Goal: Information Seeking & Learning: Learn about a topic

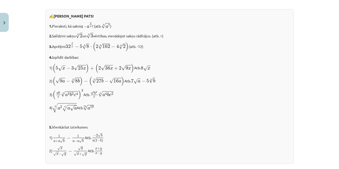
scroll to position [573, 0]
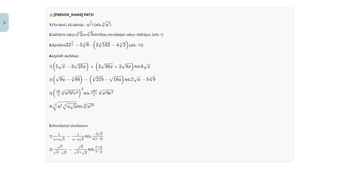
click at [153, 141] on p "1) 1 a + a √ b − 1 a − a √ b 1 a + a b − 1 a − a b Atb. − 2 √ b a ( 1 − b ) − 2…" at bounding box center [169, 136] width 240 height 10
click at [137, 143] on div "✍️ RISINI PATS! 1. Pieraksti, kā sakni a ⋅ a 3 4 a ⋅ a 3 4 ! (atb. 4 √ a 7 a 7 …" at bounding box center [169, 85] width 249 height 154
click at [25, 128] on div "Mācību tēma: Matemātikas i - 12. klases 1. ieskaites mācību materiāls (ab) #4 📝…" at bounding box center [169, 84] width 339 height 169
click at [146, 134] on p "1) 1 a + a √ b − 1 a − a √ b 1 a + a b − 1 a − a b Atb. − 2 √ b a ( 1 − b ) − 2…" at bounding box center [169, 136] width 240 height 10
click at [167, 122] on div "✍️ RISINI PATS! 1. Pieraksti, kā sakni a ⋅ a 3 4 a ⋅ a 3 4 ! (atb. 4 √ a 7 a 7 …" at bounding box center [169, 85] width 249 height 154
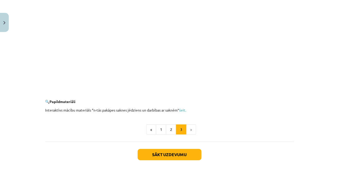
scroll to position [930, 0]
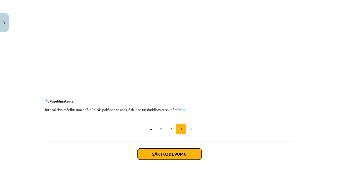
click at [147, 154] on button "Sākt uzdevumu" at bounding box center [170, 153] width 64 height 11
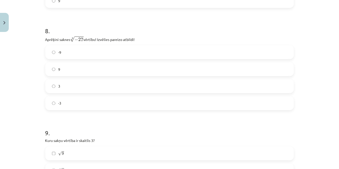
scroll to position [704, 0]
click at [49, 106] on label "-3" at bounding box center [170, 102] width 248 height 13
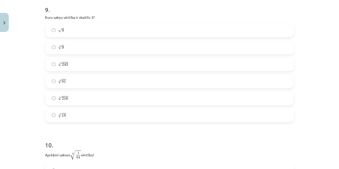
scroll to position [826, 0]
click at [59, 84] on span "√" at bounding box center [60, 81] width 4 height 4
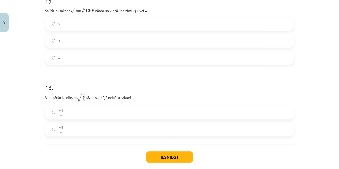
scroll to position [1146, 0]
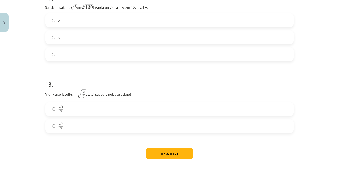
click at [49, 128] on label "√ 6 3 6 3" at bounding box center [170, 126] width 248 height 13
click at [160, 156] on button "Iesniegt" at bounding box center [169, 153] width 47 height 11
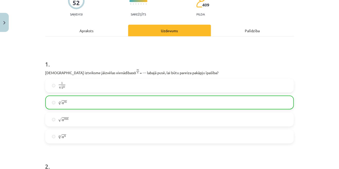
scroll to position [0, 0]
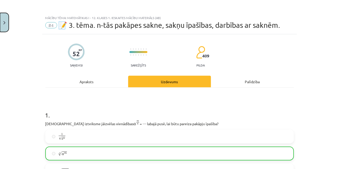
click at [4, 22] on img "Close" at bounding box center [4, 22] width 2 height 3
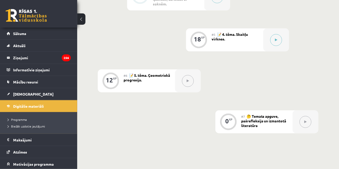
scroll to position [331, 0]
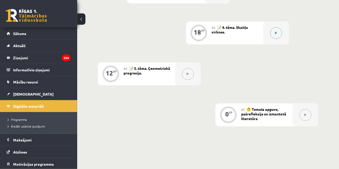
click at [282, 34] on button at bounding box center [276, 33] width 12 height 12
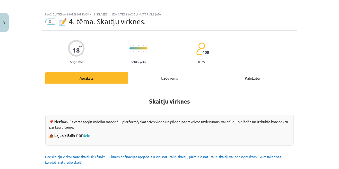
scroll to position [0, 0]
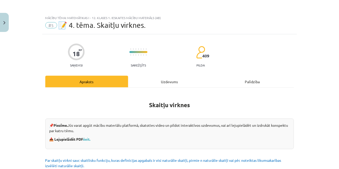
click at [137, 82] on div "Uzdevums" at bounding box center [169, 82] width 83 height 12
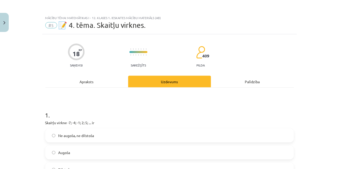
scroll to position [1, 0]
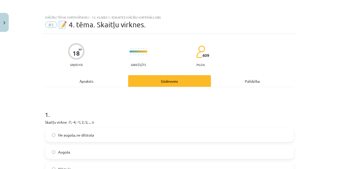
click at [103, 83] on div "Apraksts" at bounding box center [86, 81] width 83 height 12
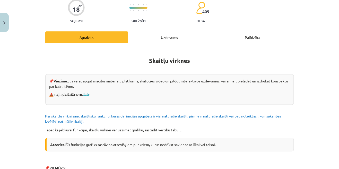
scroll to position [49, 0]
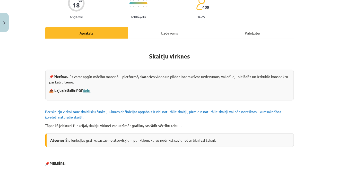
click at [87, 91] on link "šeit." at bounding box center [86, 90] width 7 height 5
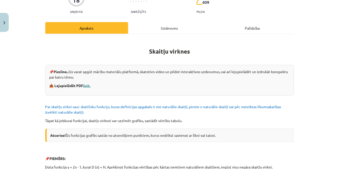
scroll to position [0, 0]
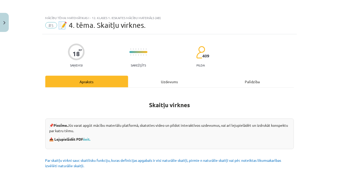
click at [163, 81] on div "Uzdevums" at bounding box center [169, 82] width 83 height 12
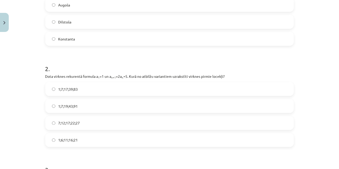
scroll to position [149, 0]
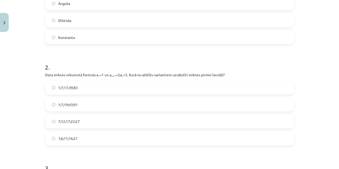
click at [51, 93] on label "1;7;17;39;83" at bounding box center [170, 87] width 248 height 13
click at [54, 109] on label "1;7;19;43;91" at bounding box center [170, 104] width 248 height 13
click at [31, 111] on div "Mācību tēma: Matemātikas i - 12. klases 1. ieskaites mācību materiāls (ab) #5 📝…" at bounding box center [169, 84] width 339 height 169
click at [48, 121] on label "7;12;17;22;27" at bounding box center [170, 121] width 248 height 13
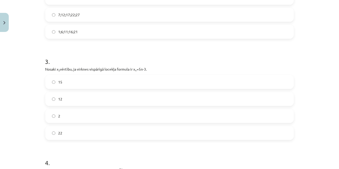
scroll to position [259, 0]
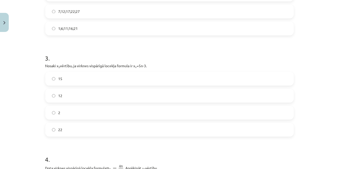
click at [60, 95] on span "12" at bounding box center [60, 95] width 4 height 5
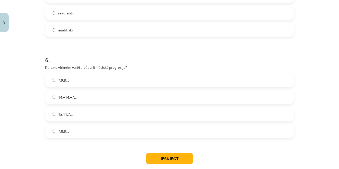
scroll to position [567, 0]
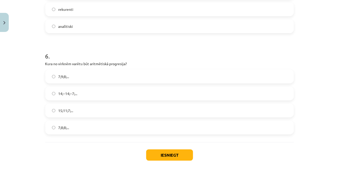
click at [63, 126] on span "7;8;8;..." at bounding box center [63, 127] width 11 height 5
click at [154, 159] on button "Iesniegt" at bounding box center [169, 154] width 47 height 11
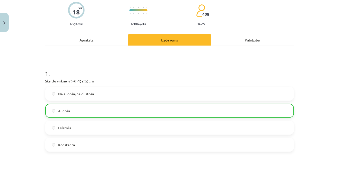
scroll to position [0, 0]
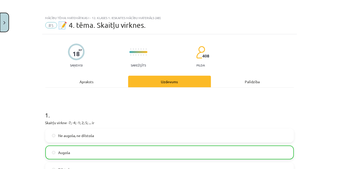
click at [3, 27] on button "Close" at bounding box center [4, 22] width 9 height 19
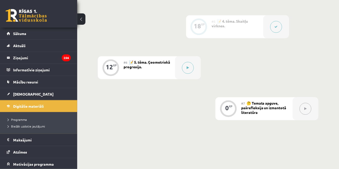
scroll to position [338, 0]
click at [247, 108] on span "🤔 Temata apguve, pašrefleksija un izmantotā literatūra" at bounding box center [263, 107] width 45 height 14
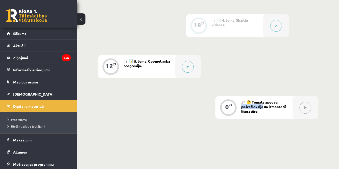
click at [146, 69] on div "#6 📝 5. tēma. Ģeometriskā progresija." at bounding box center [149, 66] width 51 height 23
click at [185, 71] on button at bounding box center [188, 67] width 12 height 12
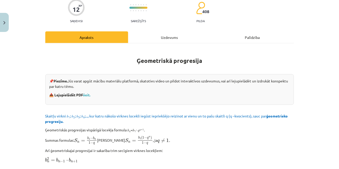
scroll to position [38, 0]
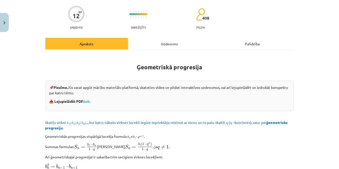
click at [150, 45] on div "Uzdevums" at bounding box center [169, 44] width 83 height 12
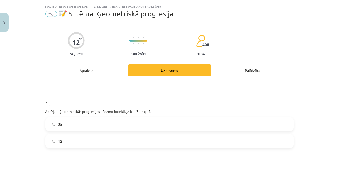
scroll to position [0, 0]
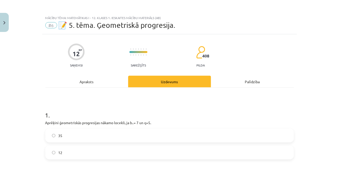
click at [65, 83] on div "Apraksts" at bounding box center [86, 82] width 83 height 12
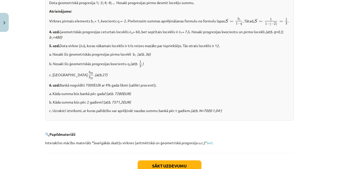
scroll to position [640, 0]
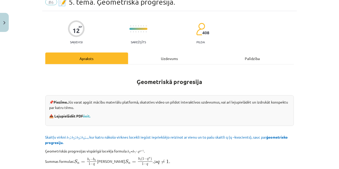
click at [157, 62] on div "Uzdevums" at bounding box center [169, 59] width 83 height 12
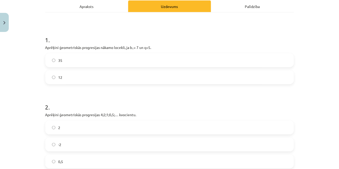
scroll to position [76, 0]
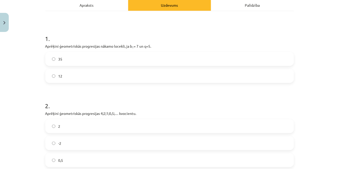
click at [81, 6] on div "Apraksts" at bounding box center [86, 5] width 83 height 12
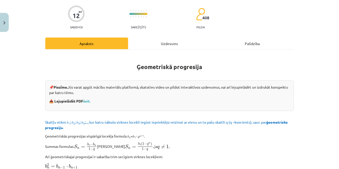
scroll to position [0, 0]
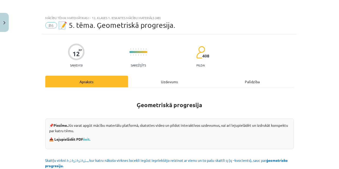
click at [142, 79] on div "Uzdevums" at bounding box center [169, 82] width 83 height 12
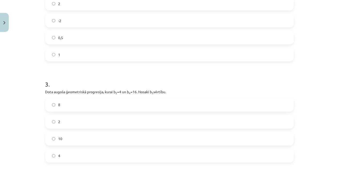
scroll to position [228, 0]
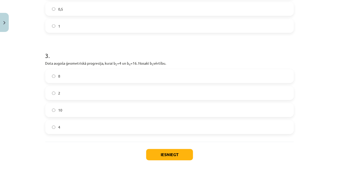
click at [169, 93] on label "2" at bounding box center [170, 93] width 248 height 13
click at [173, 158] on button "Iesniegt" at bounding box center [169, 154] width 47 height 11
click at [189, 77] on label "8" at bounding box center [170, 76] width 248 height 13
click at [179, 157] on button "Iesniegt" at bounding box center [169, 154] width 47 height 11
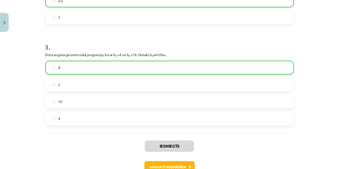
scroll to position [244, 0]
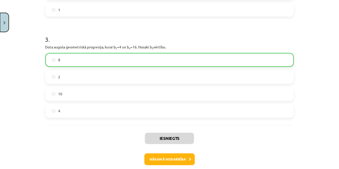
click at [3, 23] on button "Close" at bounding box center [4, 22] width 9 height 19
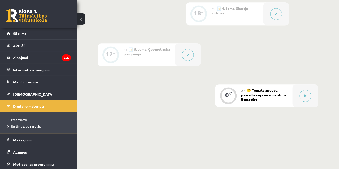
scroll to position [352, 0]
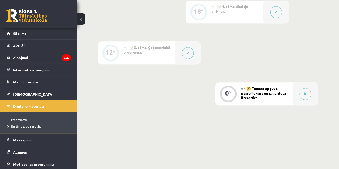
click at [248, 99] on span "🤔 Temata apguve, pašrefleksija un izmantotā literatūra" at bounding box center [263, 93] width 45 height 14
click at [262, 91] on div "#7 🤔 Temata apguve, pašrefleksija un izmantotā literatūra" at bounding box center [266, 93] width 51 height 23
click at [305, 95] on icon at bounding box center [306, 93] width 2 height 3
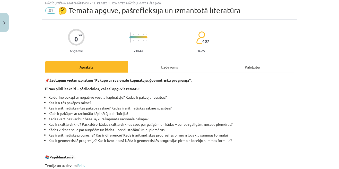
scroll to position [0, 0]
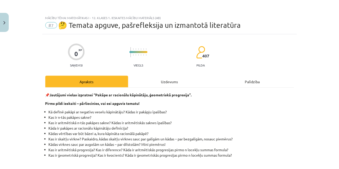
click at [153, 82] on div "Uzdevums" at bounding box center [169, 82] width 83 height 12
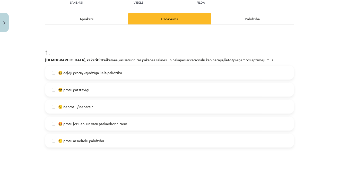
scroll to position [63, 0]
click at [155, 142] on label "🙂 protu ar nelielu palīdzību" at bounding box center [170, 140] width 248 height 13
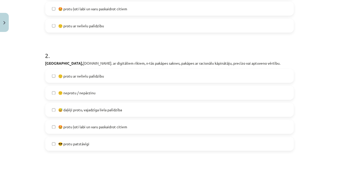
scroll to position [179, 0]
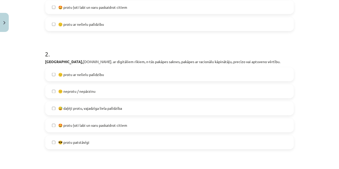
click at [204, 79] on label "🙂 protu ar nelielu palīdzību" at bounding box center [170, 74] width 248 height 13
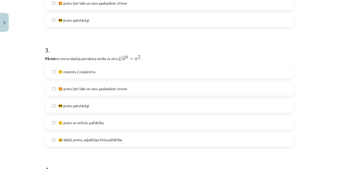
scroll to position [302, 0]
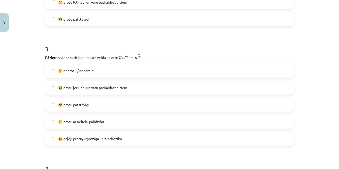
click at [176, 125] on label "🙂 protu ar nelielu palīdzību" at bounding box center [170, 121] width 248 height 13
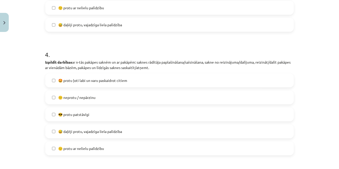
scroll to position [418, 0]
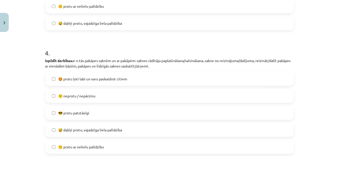
click at [164, 134] on label "😅 daļēji protu, vajadzīga liela palīdzība" at bounding box center [170, 129] width 248 height 13
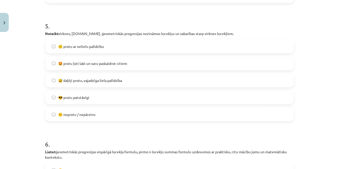
scroll to position [567, 0]
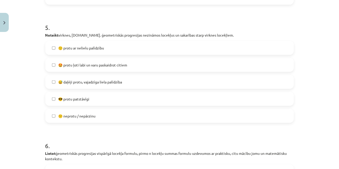
click at [203, 84] on label "😅 daļēji protu, vajadzīga liela palīdzība" at bounding box center [170, 81] width 248 height 13
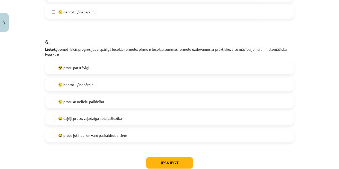
scroll to position [675, 0]
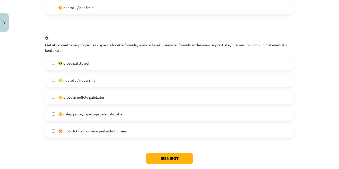
click at [205, 83] on label "😕 neprotu / nepārzinu" at bounding box center [170, 80] width 248 height 13
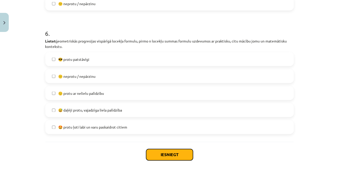
click at [176, 159] on button "Iesniegt" at bounding box center [169, 154] width 47 height 11
click at [173, 154] on button "Iesniegt" at bounding box center [169, 154] width 47 height 11
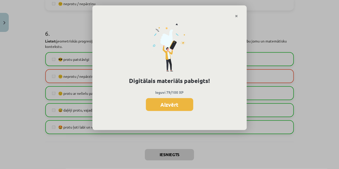
scroll to position [352, 0]
click at [180, 108] on button "Aizvērt" at bounding box center [169, 104] width 47 height 13
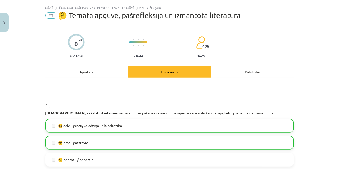
scroll to position [0, 0]
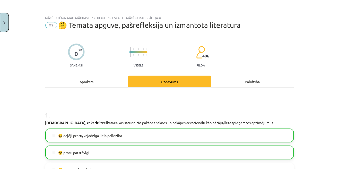
click at [4, 22] on img "Close" at bounding box center [4, 22] width 2 height 3
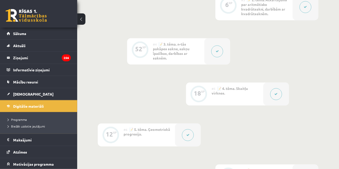
scroll to position [272, 0]
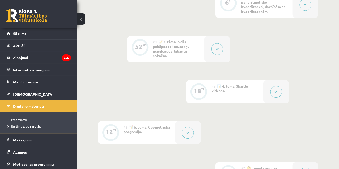
click at [118, 137] on div "12 XP" at bounding box center [111, 132] width 26 height 23
click at [118, 136] on div "12 XP" at bounding box center [110, 131] width 15 height 15
click at [118, 135] on div at bounding box center [110, 132] width 17 height 17
click at [130, 140] on div "#6 📝 5. tēma. Ģeometriskā progresija." at bounding box center [149, 132] width 51 height 23
click at [144, 134] on div "#6 📝 5. tēma. Ģeometriskā progresija." at bounding box center [149, 132] width 51 height 23
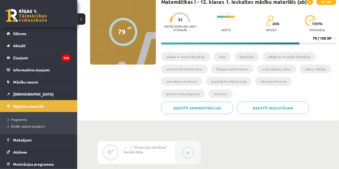
scroll to position [0, 0]
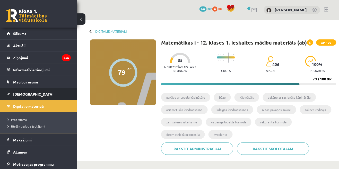
click at [13, 95] on link "[DEMOGRAPHIC_DATA]" at bounding box center [39, 94] width 64 height 12
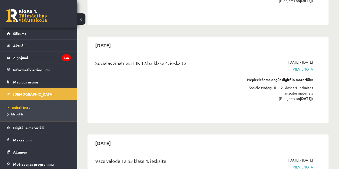
scroll to position [6645, 0]
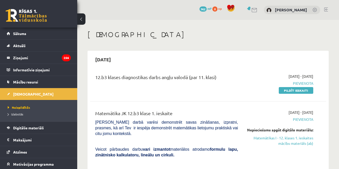
scroll to position [83, 0]
